Goal: Go to known website: Go to known website

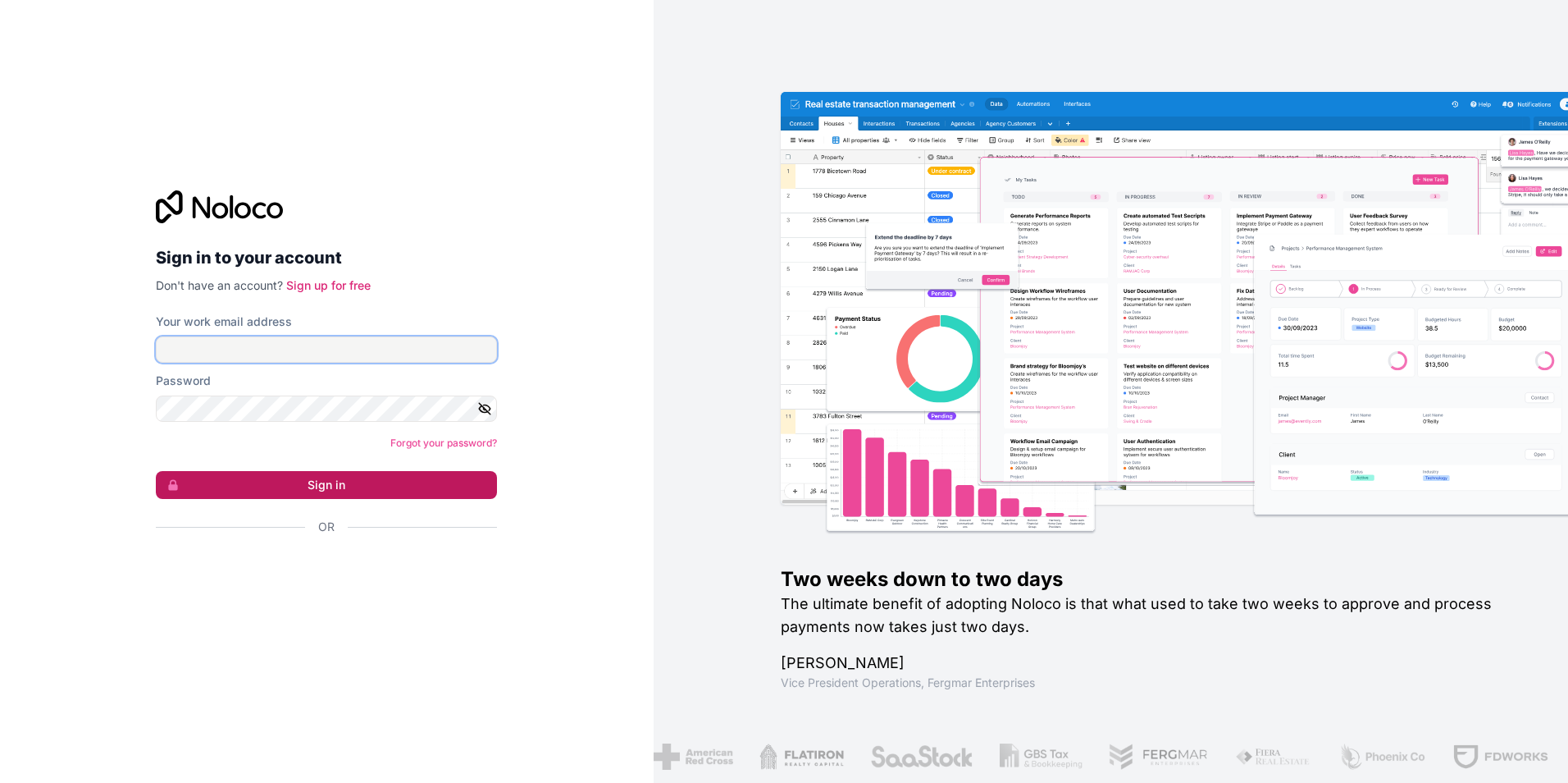
type input "[EMAIL_ADDRESS][DOMAIN_NAME]"
click at [333, 490] on button "Sign in" at bounding box center [326, 484] width 341 height 28
click at [378, 487] on button "Sign in" at bounding box center [326, 484] width 341 height 28
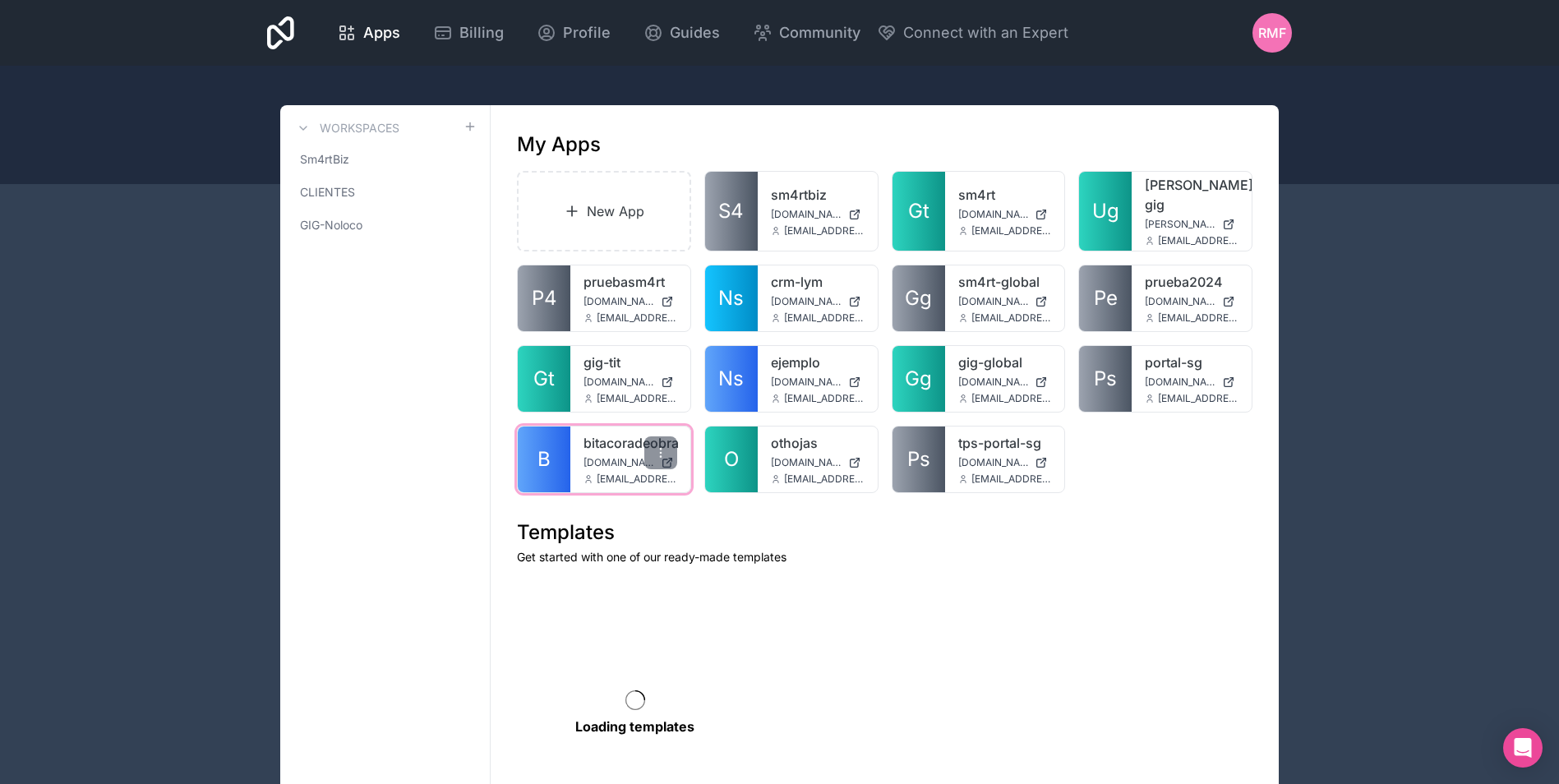
click at [548, 446] on span "B" at bounding box center [544, 459] width 13 height 27
